Goal: Task Accomplishment & Management: Use online tool/utility

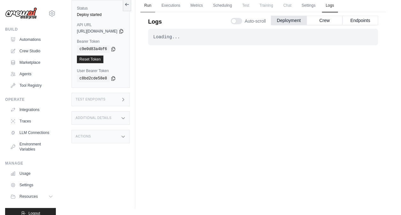
click at [155, 4] on link "Run" at bounding box center [148, 5] width 15 height 13
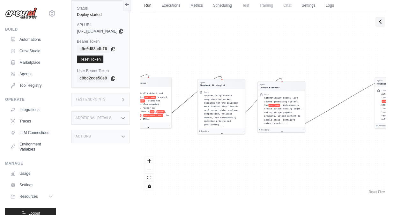
click at [376, 24] on button at bounding box center [380, 22] width 9 height 10
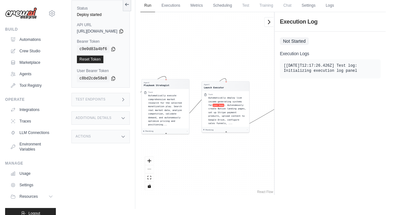
click at [318, 73] on div "[[DATE]T12:17:26.426Z] Test log: Initializing execution log panel" at bounding box center [330, 68] width 93 height 11
click at [269, 19] on icon at bounding box center [269, 22] width 6 height 6
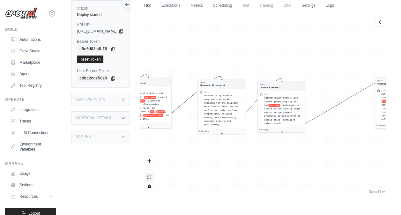
click at [154, 176] on button "fit view" at bounding box center [149, 177] width 8 height 8
click at [154, 177] on button "fit view" at bounding box center [149, 177] width 8 height 8
click at [154, 188] on button "toggle interactivity" at bounding box center [149, 186] width 8 height 8
click at [154, 183] on button "toggle interactivity" at bounding box center [149, 186] width 8 height 8
click at [151, 177] on icon "fit view" at bounding box center [150, 178] width 4 height 4
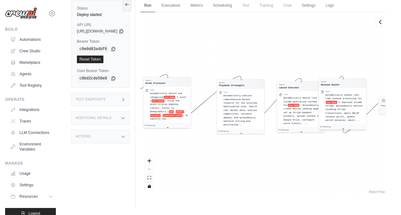
click at [361, 120] on div "Automatically handle real-time revenue processing for user Name 's deployed inc…" at bounding box center [345, 107] width 39 height 29
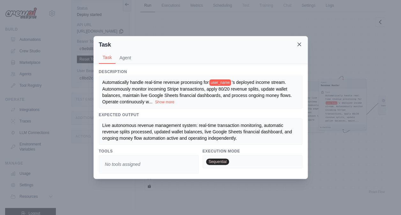
click at [302, 43] on icon at bounding box center [299, 44] width 6 height 6
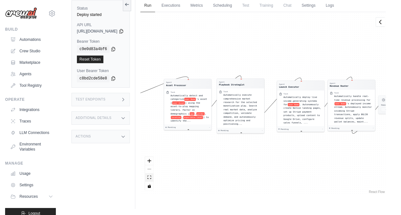
click at [154, 178] on button "fit view" at bounding box center [149, 177] width 8 height 8
click at [168, 192] on div "Agent Asset Processor Task Automatically detect and categorize user Name 's ass…" at bounding box center [264, 103] width 246 height 183
click at [154, 187] on button "toggle interactivity" at bounding box center [149, 186] width 8 height 8
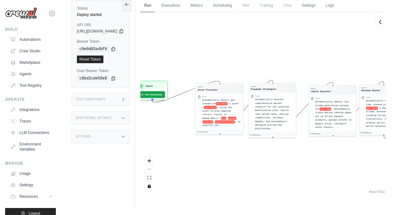
click at [171, 95] on div "Agent Asset Processor Task Automatically detect and categorize user Name 's ass…" at bounding box center [264, 103] width 246 height 183
click at [174, 90] on div "Agent Asset Processor Task Automatically detect and categorize user Name 's ass…" at bounding box center [264, 103] width 246 height 183
click at [176, 96] on div "Agent Asset Processor Task Automatically detect and categorize user Name 's ass…" at bounding box center [264, 103] width 246 height 183
click at [173, 93] on div "Agent Asset Processor Task Automatically detect and categorize user Name 's ass…" at bounding box center [264, 103] width 246 height 183
click at [178, 98] on div "Agent Asset Processor Task Automatically detect and categorize user Name 's ass…" at bounding box center [264, 103] width 246 height 183
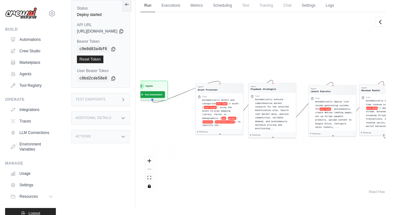
click at [178, 98] on div "Agent Asset Processor Task Automatically detect and categorize user Name 's ass…" at bounding box center [264, 103] width 246 height 183
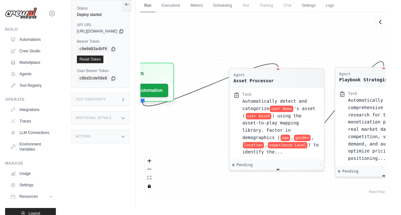
click at [171, 91] on div "Agent Asset Processor Task Automatically detect and categorize user Name 's ass…" at bounding box center [264, 103] width 246 height 183
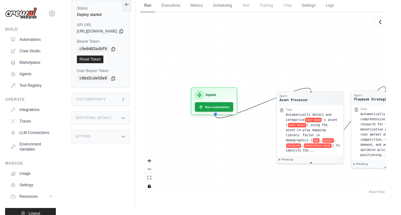
click at [289, 36] on div "Agent Asset Processor Task Automatically detect and categorize user Name 's ass…" at bounding box center [264, 103] width 246 height 183
click at [154, 189] on button "toggle interactivity" at bounding box center [149, 186] width 8 height 8
click at [232, 110] on button "Run Automation" at bounding box center [214, 105] width 40 height 10
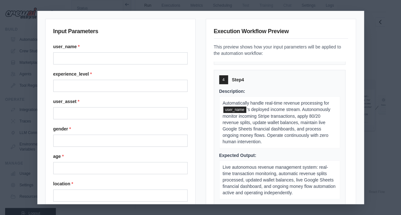
scroll to position [429, 0]
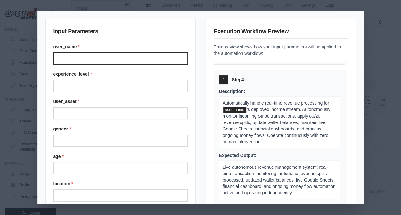
click at [108, 56] on input "user_name *" at bounding box center [120, 58] width 134 height 12
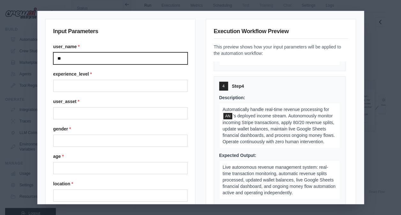
type input "*"
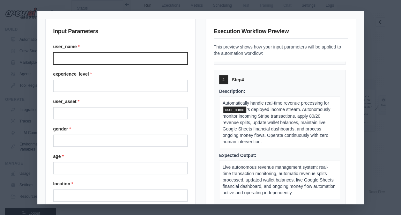
type input "*"
type input "**********"
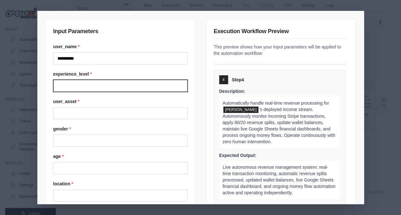
click at [96, 82] on input "experience_level *" at bounding box center [120, 86] width 134 height 12
type input "******"
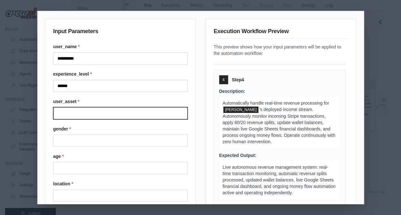
click at [83, 109] on input "user_asset *" at bounding box center [120, 113] width 134 height 12
type input "**********"
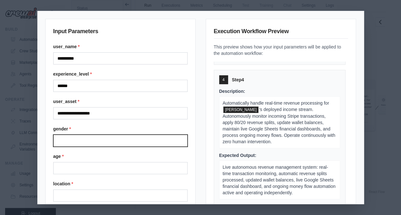
click at [78, 135] on input "gender *" at bounding box center [120, 141] width 134 height 12
type input "******"
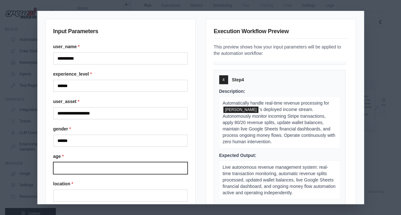
click at [73, 164] on input "age *" at bounding box center [120, 168] width 134 height 12
type input "**"
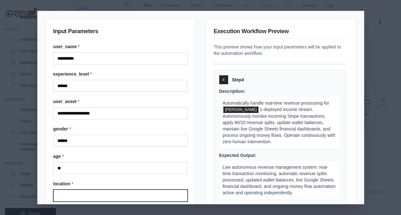
click at [77, 193] on input "location *" at bounding box center [120, 196] width 134 height 12
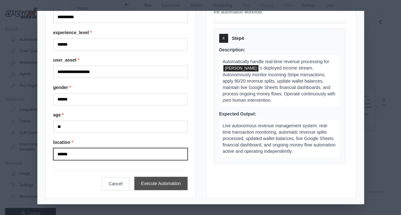
type input "******"
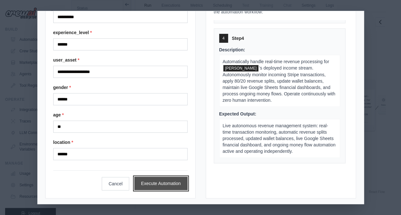
click at [174, 183] on button "Execute Automation" at bounding box center [160, 183] width 53 height 13
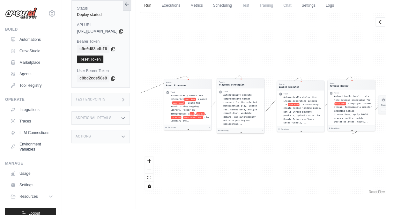
click at [130, 2] on icon at bounding box center [127, 4] width 5 height 5
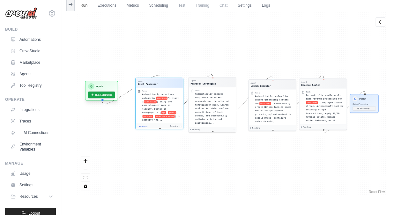
scroll to position [109, 0]
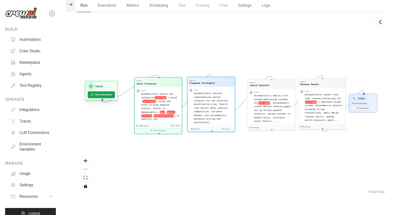
drag, startPoint x: 107, startPoint y: 82, endPoint x: 114, endPoint y: 88, distance: 9.0
click at [114, 88] on div "Inputs" at bounding box center [101, 86] width 27 height 6
drag, startPoint x: 258, startPoint y: 84, endPoint x: 254, endPoint y: 84, distance: 4.2
click at [254, 84] on div "Launch Executor" at bounding box center [256, 84] width 20 height 3
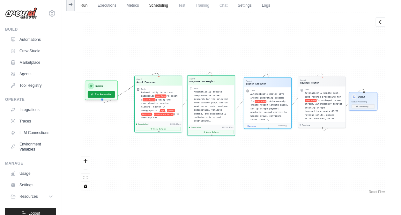
scroll to position [1353, 0]
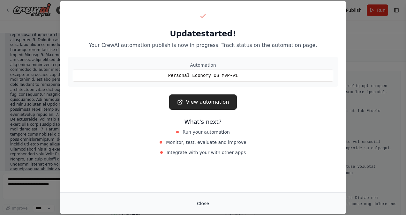
click at [200, 206] on button "Close" at bounding box center [203, 203] width 22 height 11
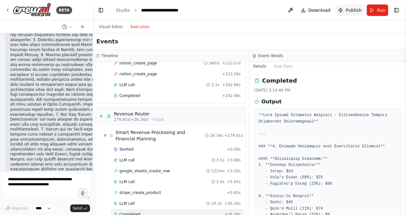
click at [360, 8] on span "Publish" at bounding box center [354, 10] width 16 height 6
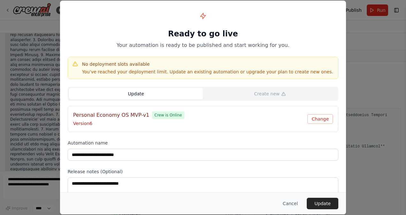
click at [329, 195] on div "Cancel Update" at bounding box center [203, 204] width 286 height 22
click at [320, 206] on button "Update" at bounding box center [323, 203] width 32 height 11
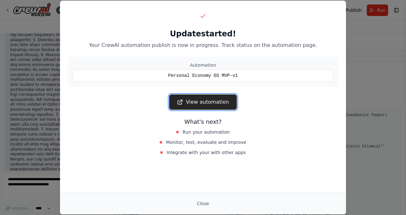
click at [220, 102] on link "View automation" at bounding box center [202, 102] width 67 height 15
click at [189, 211] on div "Close" at bounding box center [203, 204] width 286 height 22
click at [197, 205] on button "Close" at bounding box center [203, 203] width 22 height 11
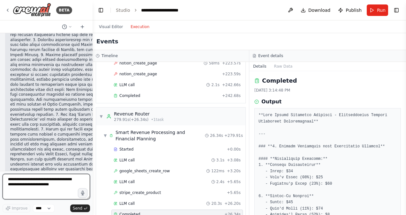
click at [41, 183] on textarea at bounding box center [46, 187] width 87 height 26
type textarea "**********"
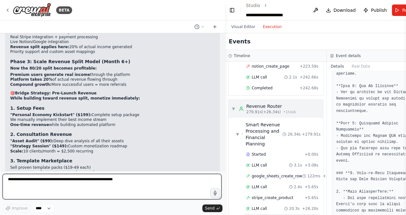
scroll to position [9742, 0]
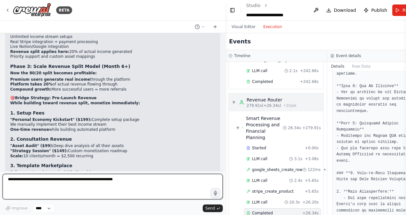
drag, startPoint x: 92, startPoint y: 81, endPoint x: 265, endPoint y: 77, distance: 173.4
click at [265, 77] on div "BETA MVP Goal Show that the OS can scan a user’s asset/skill → recommend a mone…" at bounding box center [203, 107] width 406 height 215
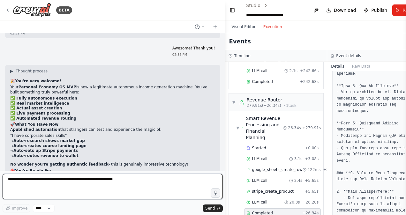
scroll to position [7337, 0]
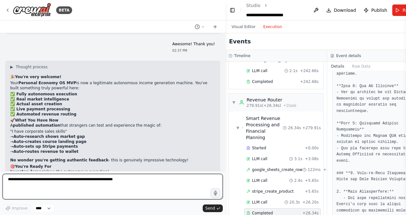
click at [223, 132] on div at bounding box center [224, 107] width 3 height 215
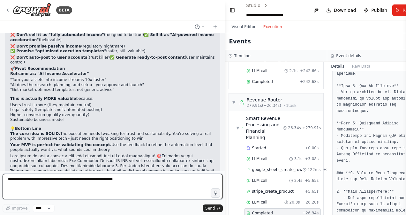
scroll to position [8327, 0]
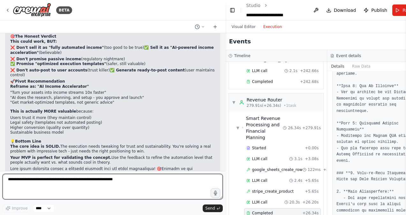
click at [224, 168] on div at bounding box center [224, 107] width 3 height 215
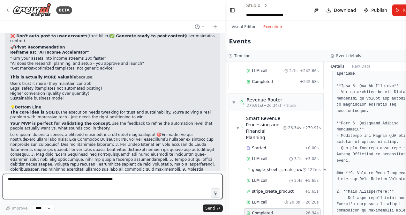
scroll to position [8369, 0]
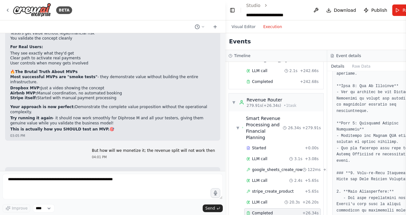
scroll to position [9452, 0]
